Goal: Task Accomplishment & Management: Manage account settings

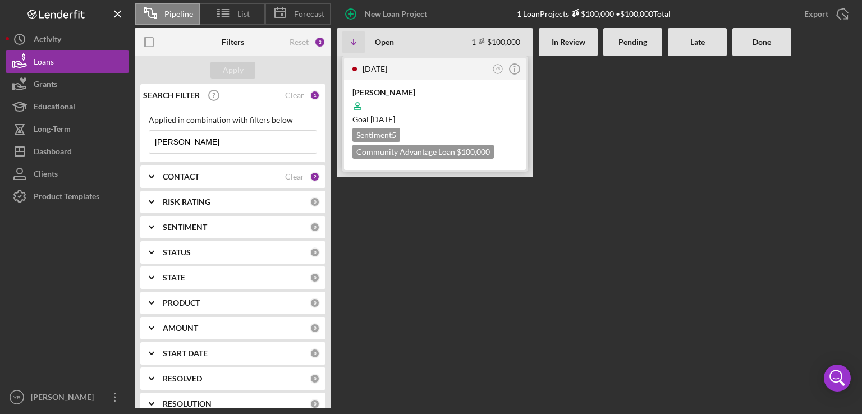
click at [433, 107] on div at bounding box center [434, 105] width 165 height 21
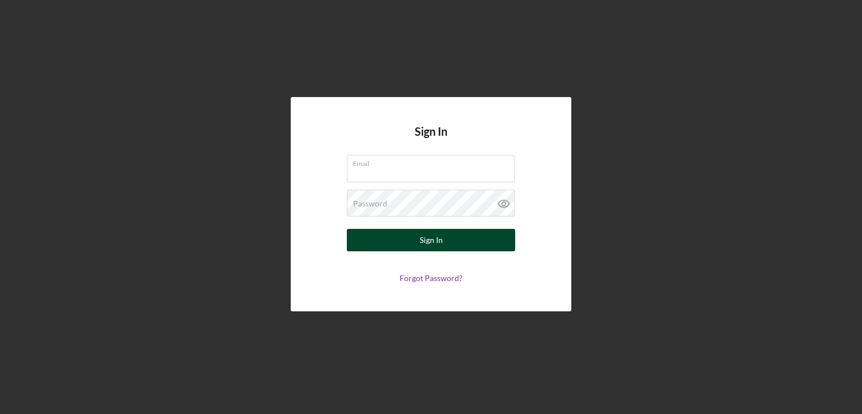
type input "[EMAIL_ADDRESS][DOMAIN_NAME]"
click at [411, 244] on button "Sign In" at bounding box center [431, 240] width 168 height 22
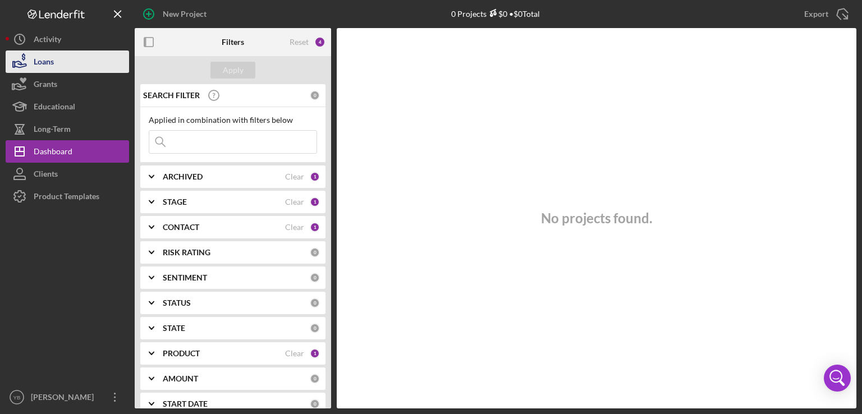
click at [82, 62] on button "Loans" at bounding box center [67, 62] width 123 height 22
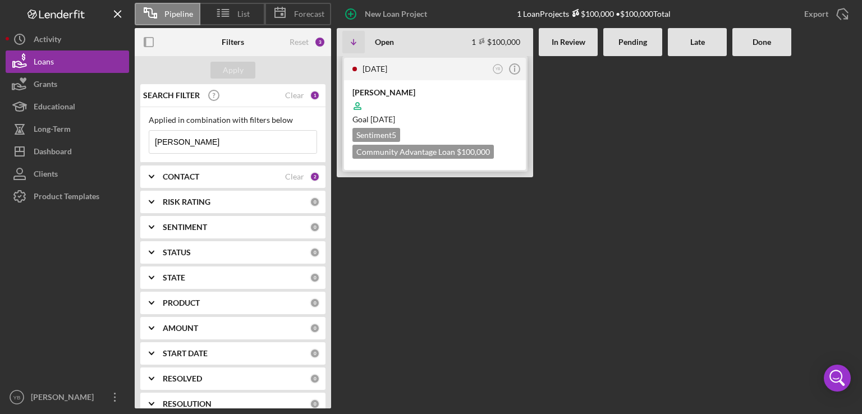
click at [447, 108] on div at bounding box center [434, 105] width 165 height 21
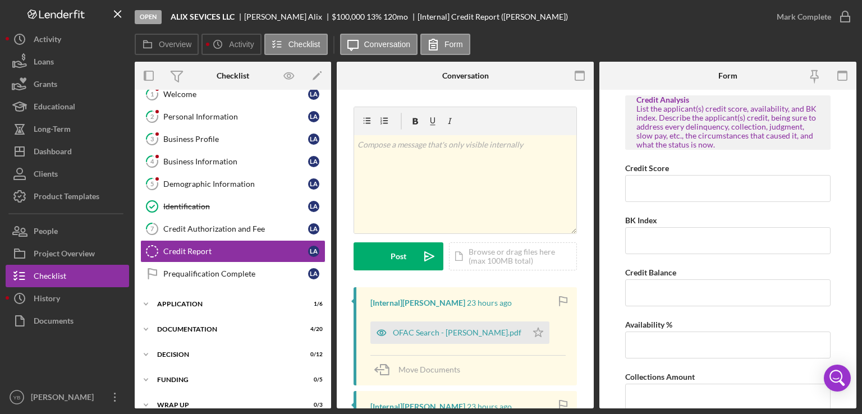
scroll to position [36, 0]
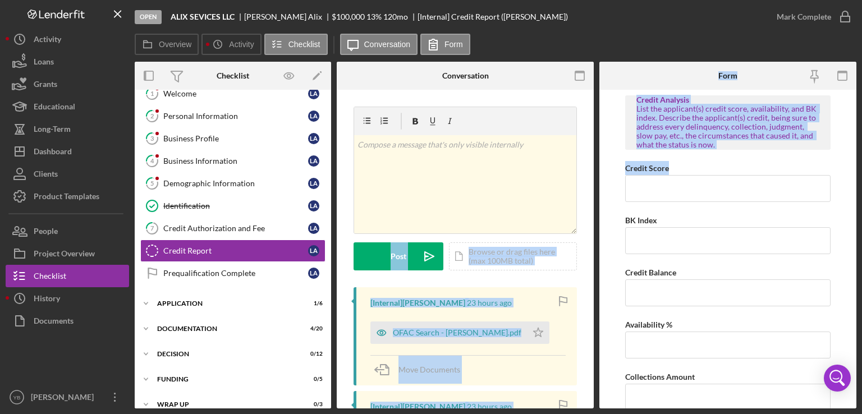
drag, startPoint x: 594, startPoint y: 203, endPoint x: 600, endPoint y: 257, distance: 54.7
click at [600, 257] on div "Overview Internal Workflow Stage Open Icon/Dropdown Arrow Archive (can unarchiv…" at bounding box center [496, 235] width 722 height 347
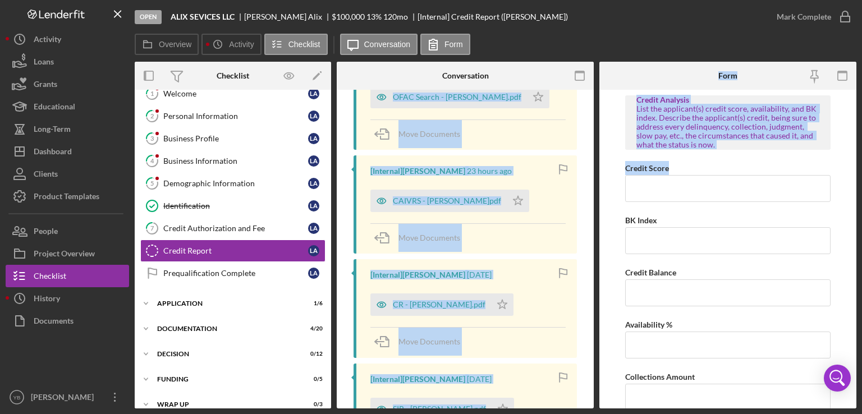
scroll to position [243, 0]
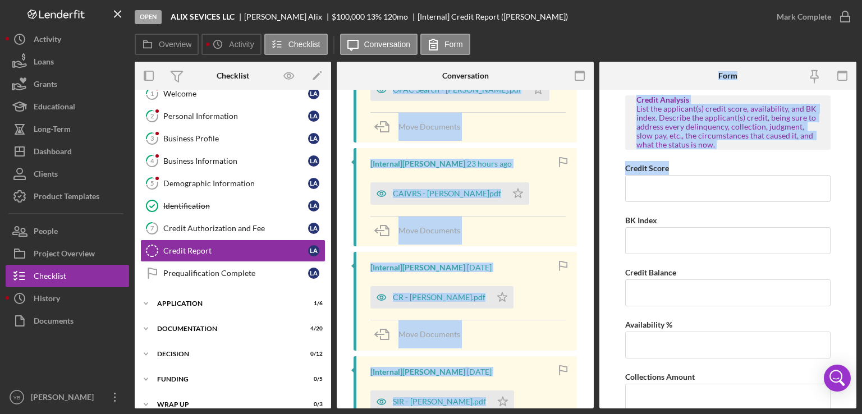
click at [588, 158] on div "v Color teal Color pink Remove color Add row above Add row below Add column bef…" at bounding box center [465, 198] width 257 height 703
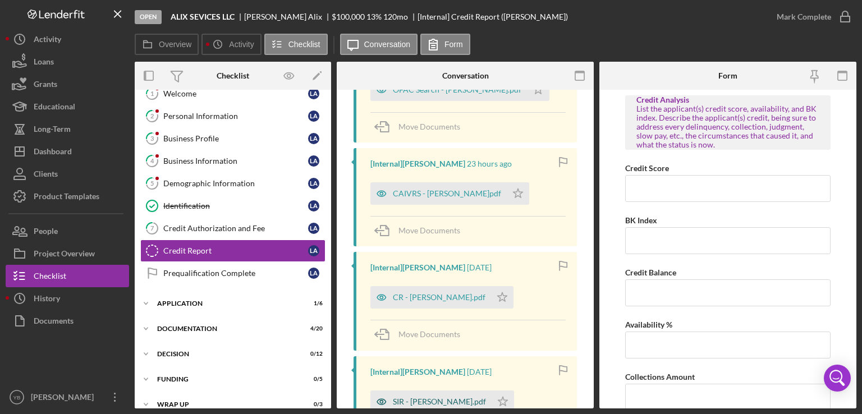
click at [432, 402] on div "SIR - Alix Luisa.pdf" at bounding box center [439, 401] width 93 height 9
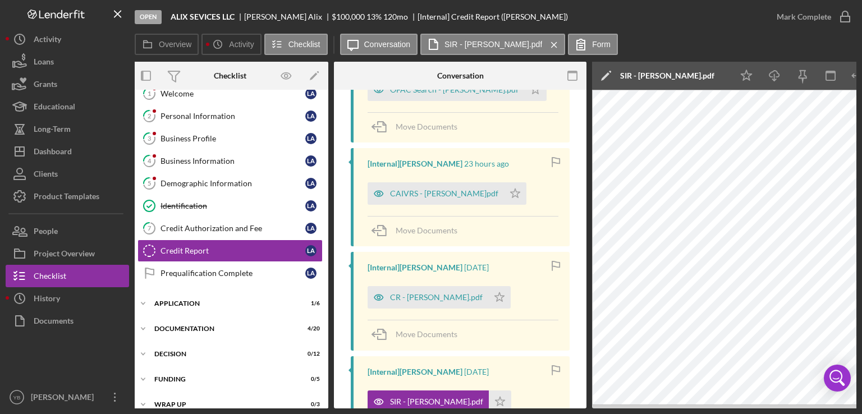
scroll to position [0, 0]
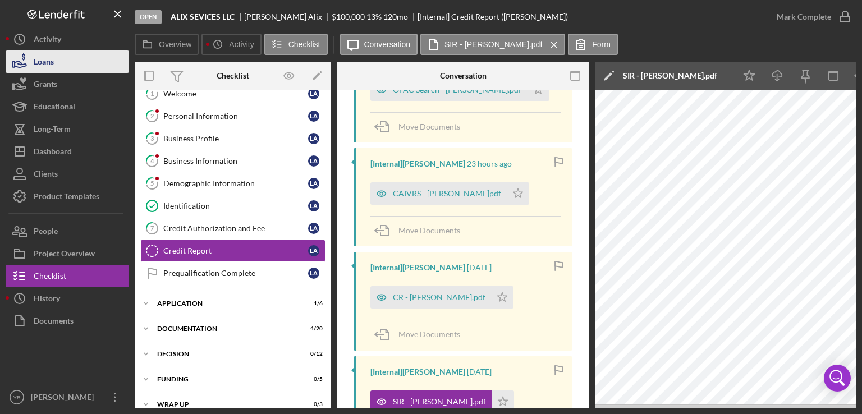
click at [52, 63] on div "Loans" at bounding box center [44, 63] width 20 height 25
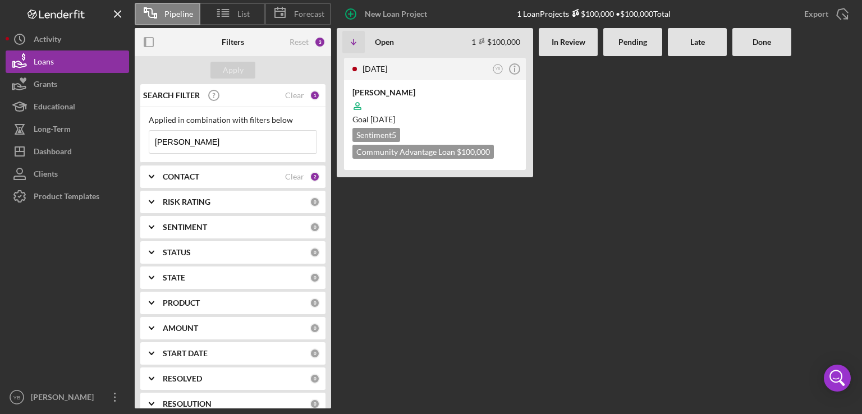
click at [197, 137] on input "[PERSON_NAME]" at bounding box center [232, 142] width 167 height 22
type input "l"
type input "carlos"
click at [478, 108] on div at bounding box center [434, 105] width 165 height 21
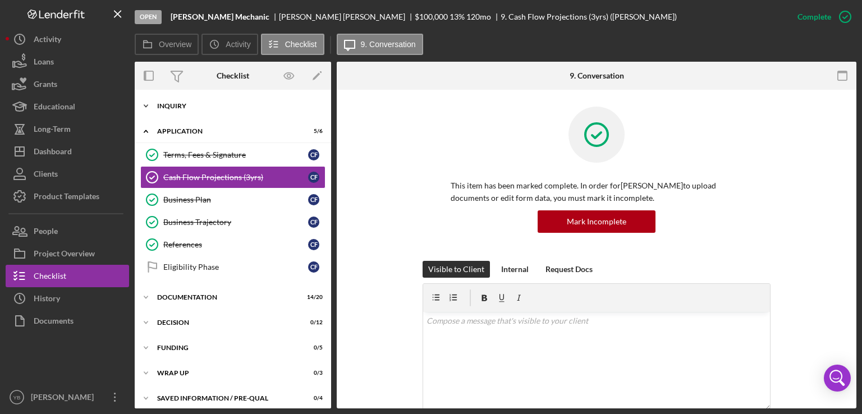
click at [180, 107] on div "Inquiry" at bounding box center [237, 106] width 160 height 7
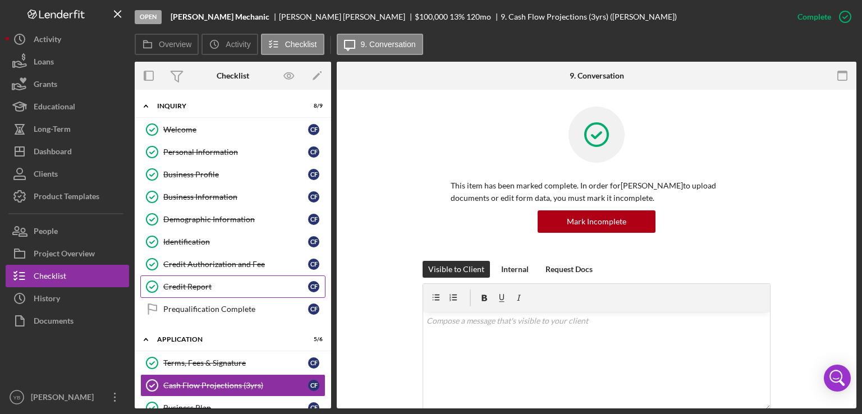
click at [194, 284] on div "Credit Report" at bounding box center [235, 286] width 145 height 9
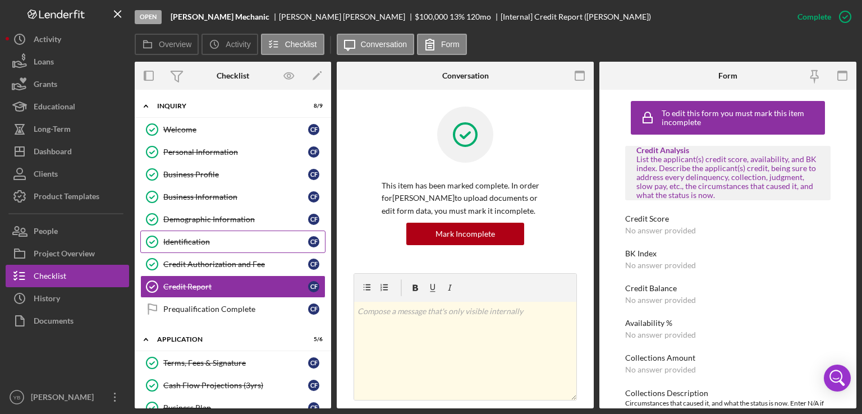
click at [191, 244] on div "Identification" at bounding box center [235, 241] width 145 height 9
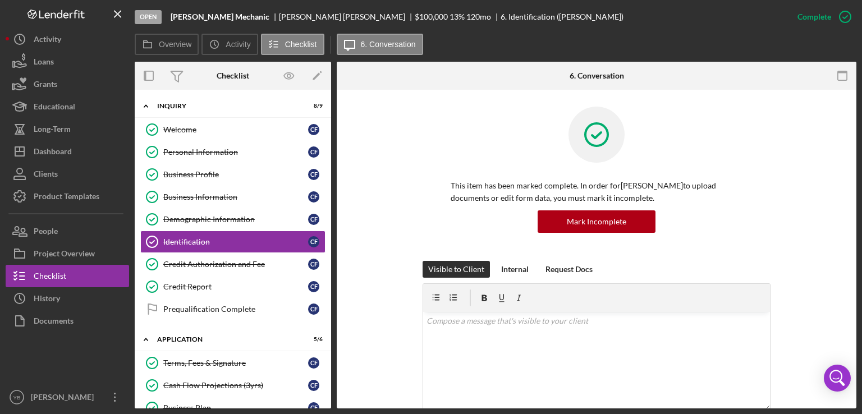
click at [795, 229] on div "This item has been marked complete. In order for Carlos Fernandez Rosario to up…" at bounding box center [597, 184] width 486 height 154
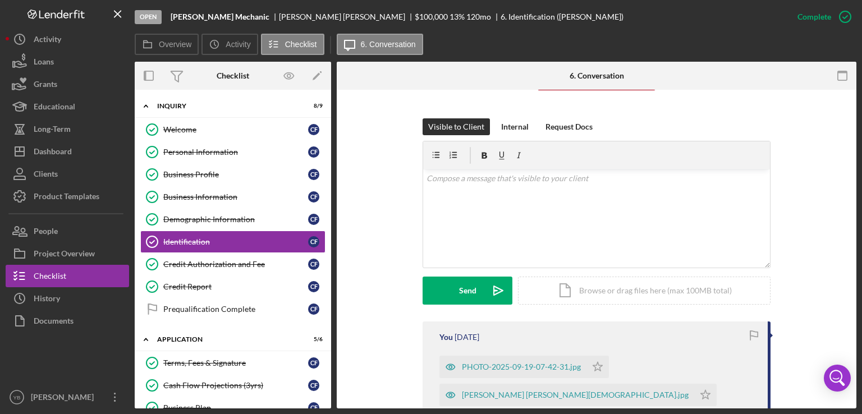
scroll to position [247, 0]
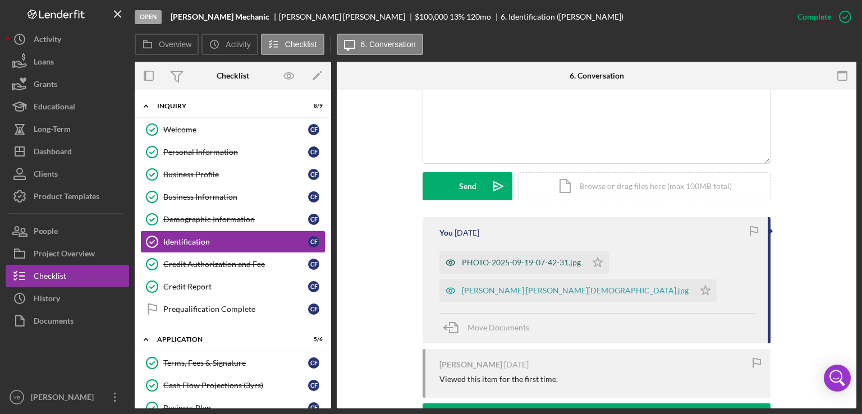
click at [537, 267] on div "PHOTO-2025-09-19-07-42-31.jpg" at bounding box center [521, 262] width 119 height 9
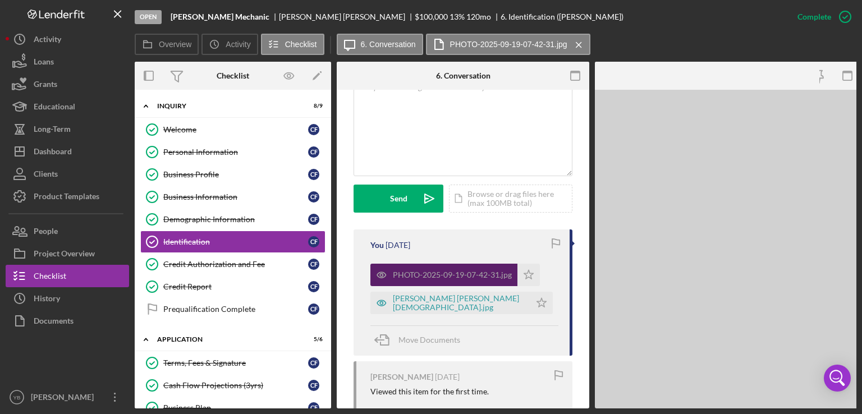
scroll to position [272, 0]
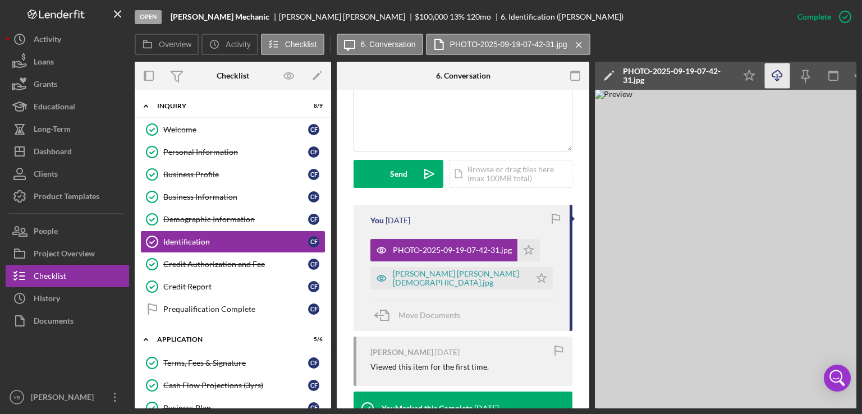
click at [774, 77] on icon "button" at bounding box center [777, 74] width 10 height 6
click at [449, 287] on div "Carlos Fernandez Rosario Green card.jpg" at bounding box center [459, 278] width 132 height 18
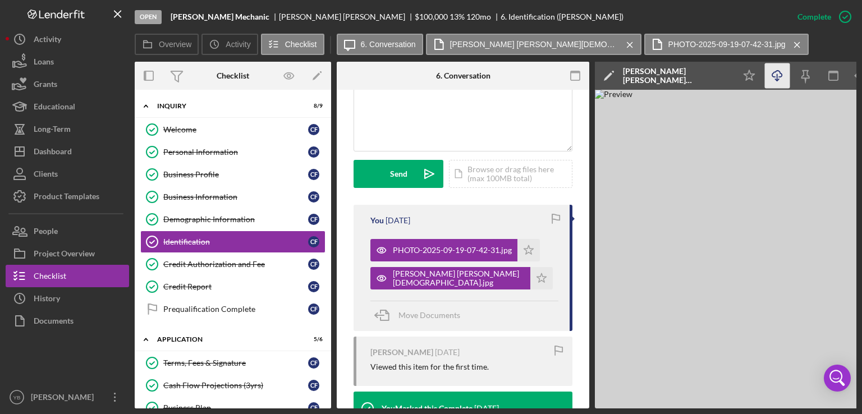
click at [775, 80] on icon "Icon/Download" at bounding box center [777, 75] width 25 height 25
